Goal: Check status

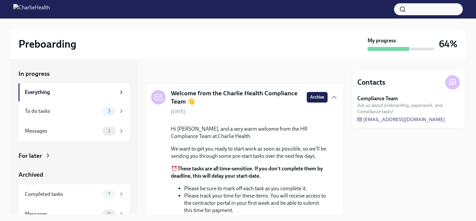
scroll to position [173, 0]
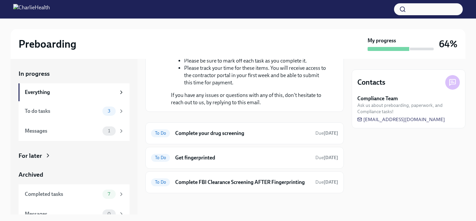
click at [230, 49] on div "Preboarding" at bounding box center [192, 43] width 346 height 13
click at [50, 10] on img at bounding box center [31, 9] width 37 height 11
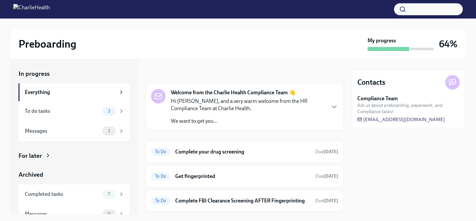
click at [223, 74] on div "In progress" at bounding box center [244, 73] width 198 height 9
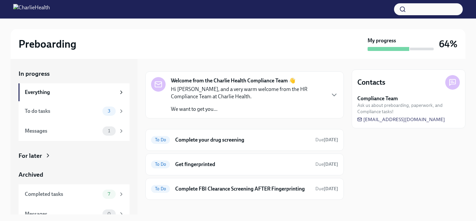
scroll to position [13, 0]
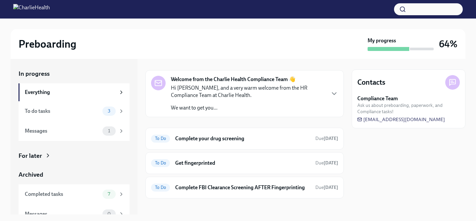
click at [233, 55] on div "Preboarding My progress 64%" at bounding box center [238, 44] width 455 height 30
